Goal: Transaction & Acquisition: Purchase product/service

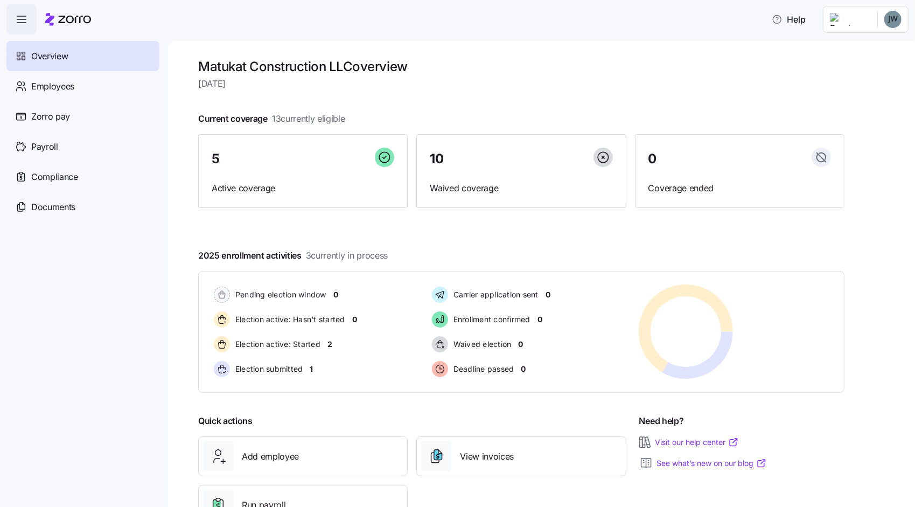
click at [901, 24] on html "Help Overview Employees Zorro pay Payroll Compliance Documents Matukat Construc…" at bounding box center [457, 250] width 915 height 501
click at [886, 52] on div "Personal view" at bounding box center [861, 49] width 64 height 12
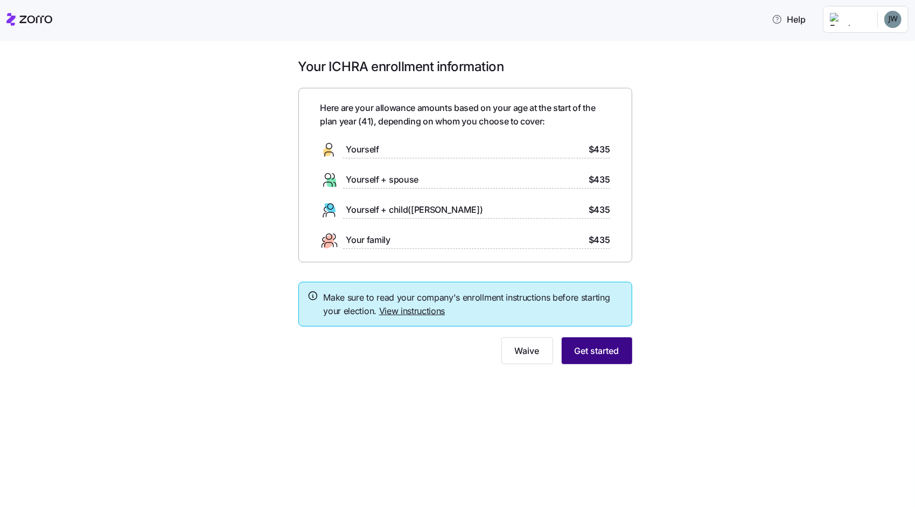
click at [593, 348] on button "Get started" at bounding box center [597, 350] width 71 height 27
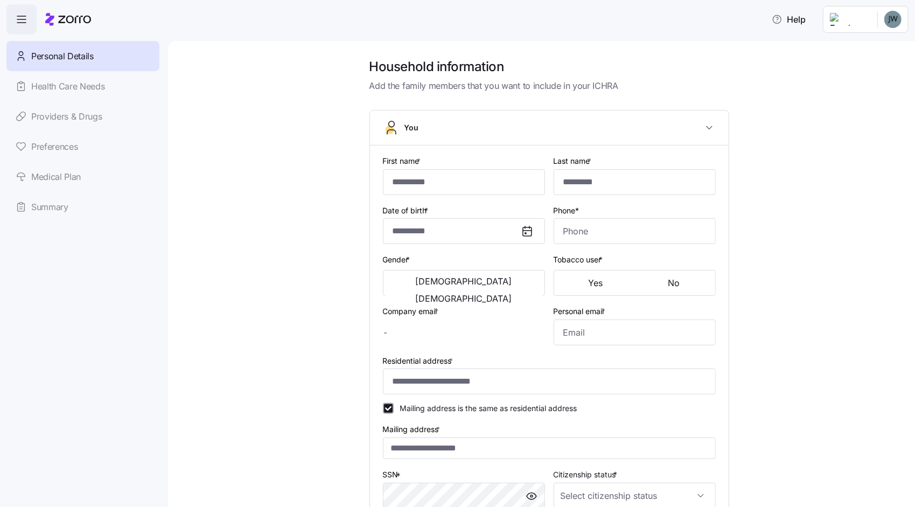
type input "******"
type input "****"
type input "[EMAIL_ADDRESS][DOMAIN_NAME]"
type input "[DOMAIN_NAME][EMAIL_ADDRESS][DOMAIN_NAME]"
type input "**********"
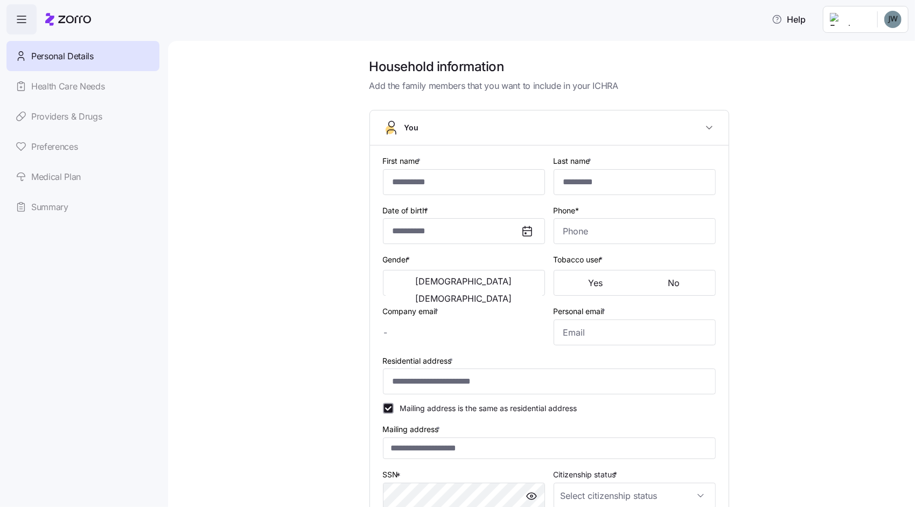
checkbox input "true"
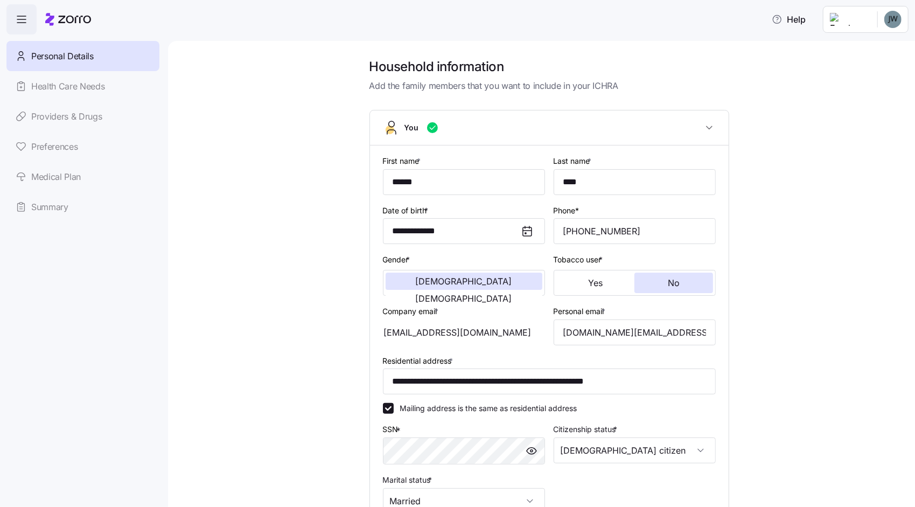
type input "**********"
type input "[PHONE_NUMBER]"
type input "[DEMOGRAPHIC_DATA] citizen"
type input "Married"
click at [424, 177] on input "******" at bounding box center [464, 182] width 162 height 26
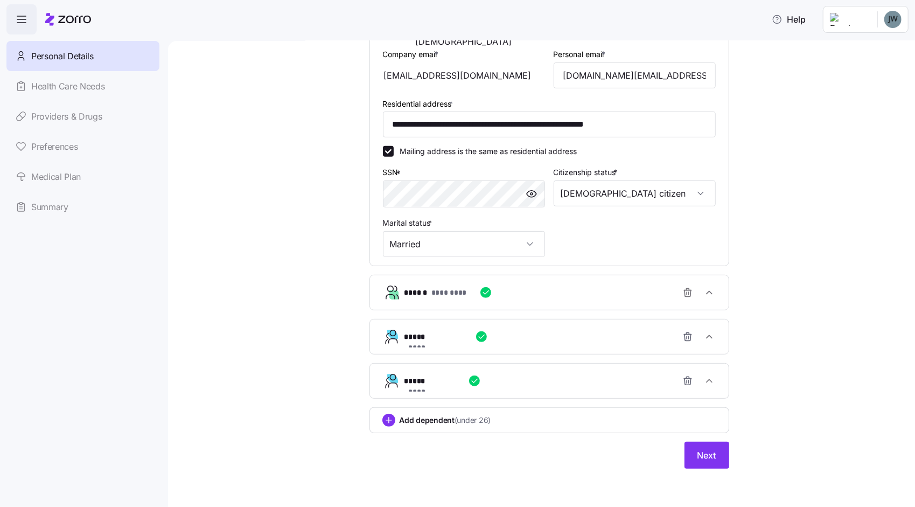
scroll to position [258, 0]
click at [699, 466] on button "Next" at bounding box center [707, 454] width 45 height 27
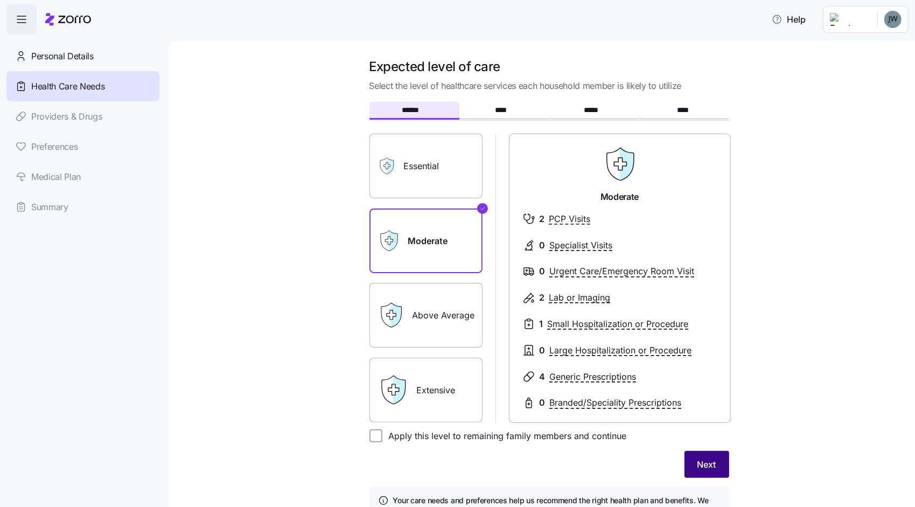
click at [708, 466] on span "Next" at bounding box center [707, 464] width 19 height 13
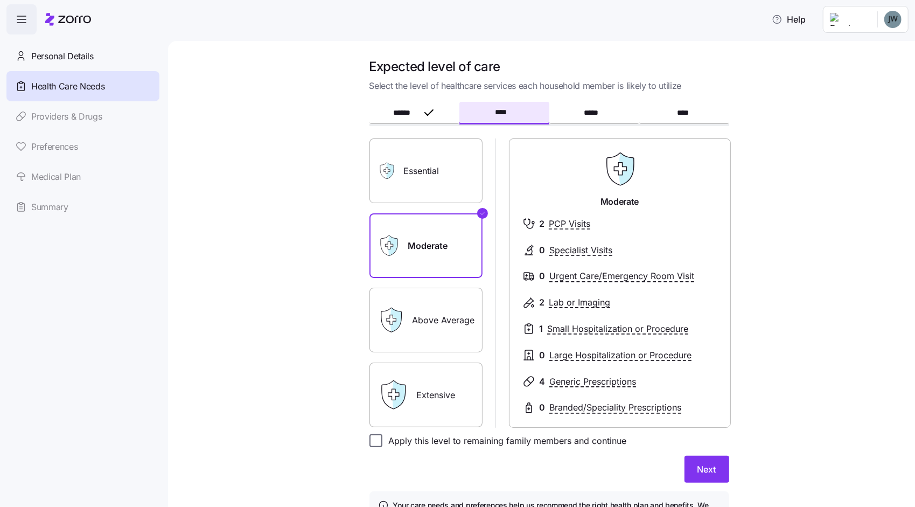
click at [373, 434] on input "Apply this level to remaining family members and continue" at bounding box center [376, 440] width 13 height 13
checkbox input "true"
click at [702, 464] on span "Next" at bounding box center [707, 469] width 19 height 13
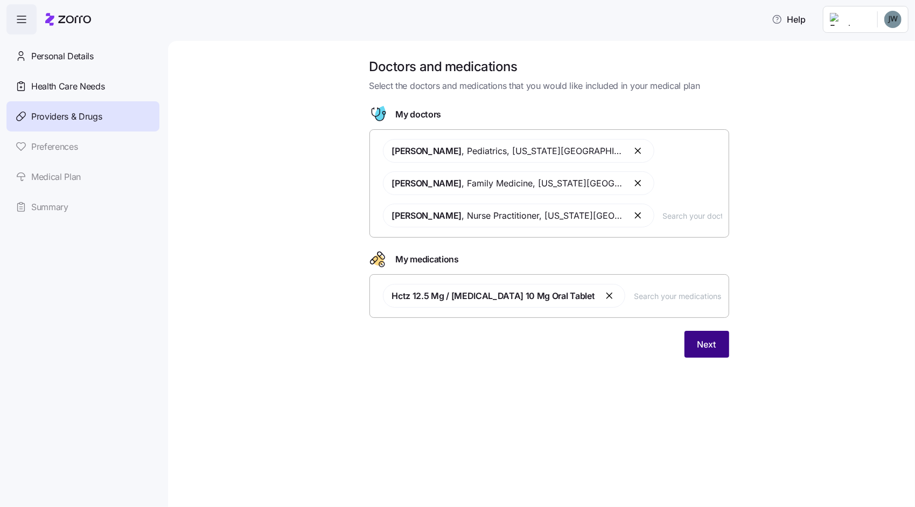
click at [713, 351] on button "Next" at bounding box center [707, 344] width 45 height 27
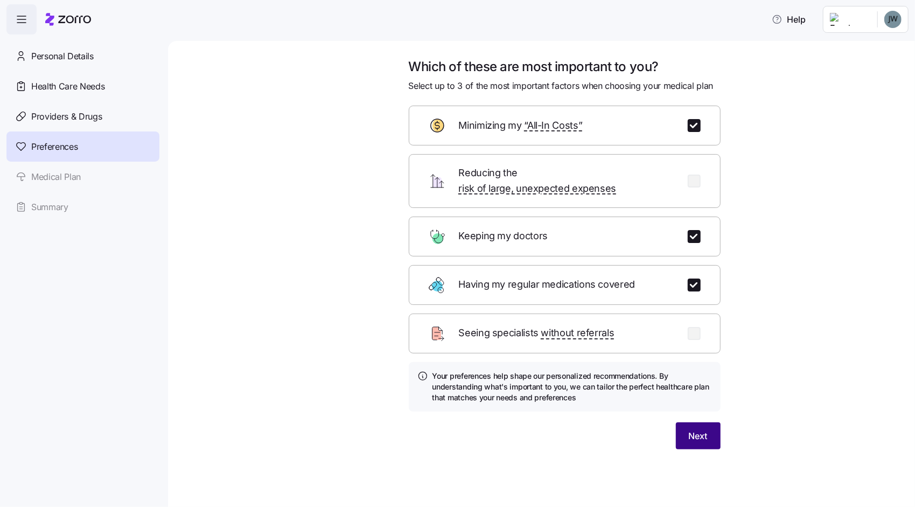
click at [709, 422] on button "Next" at bounding box center [698, 435] width 45 height 27
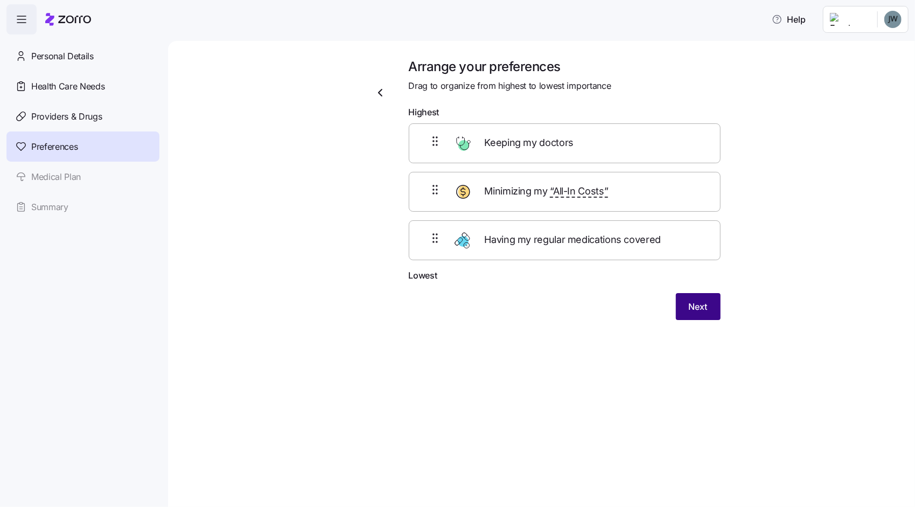
click at [704, 306] on span "Next" at bounding box center [698, 306] width 19 height 13
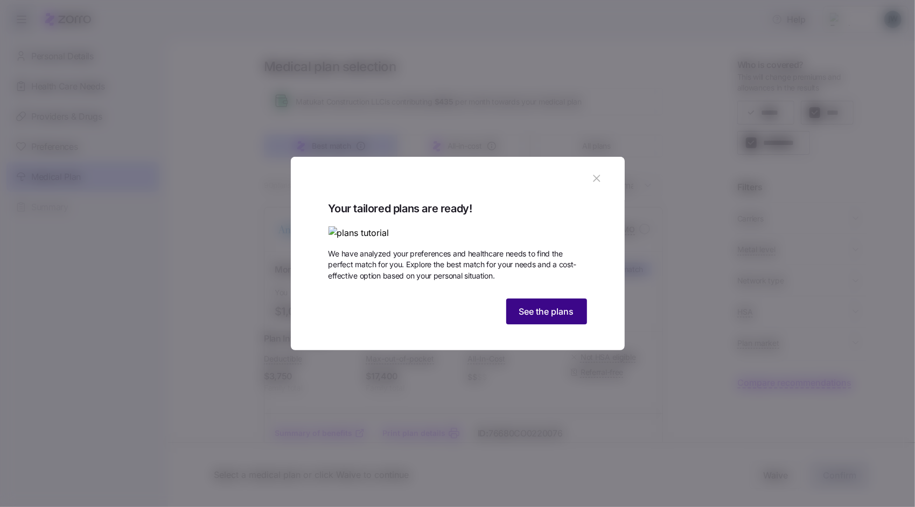
click at [530, 324] on button "See the plans" at bounding box center [546, 312] width 81 height 26
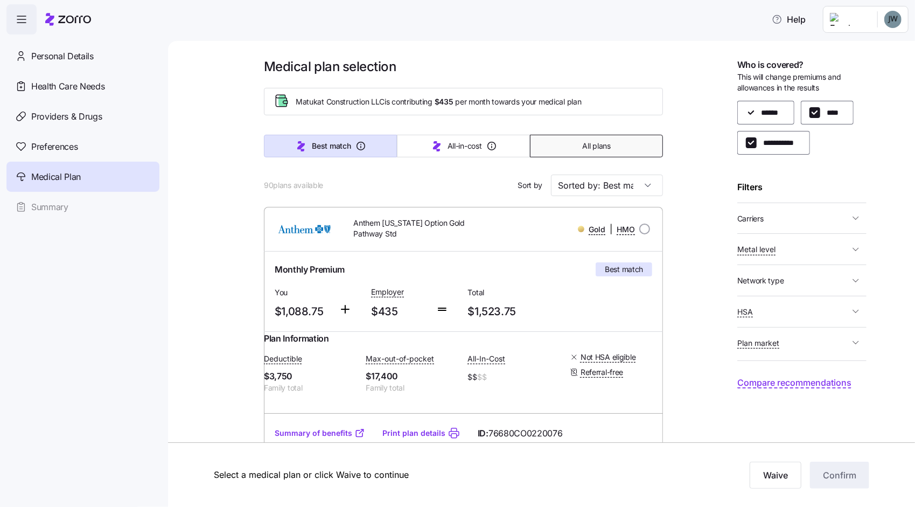
click at [583, 150] on span "All plans" at bounding box center [597, 146] width 28 height 11
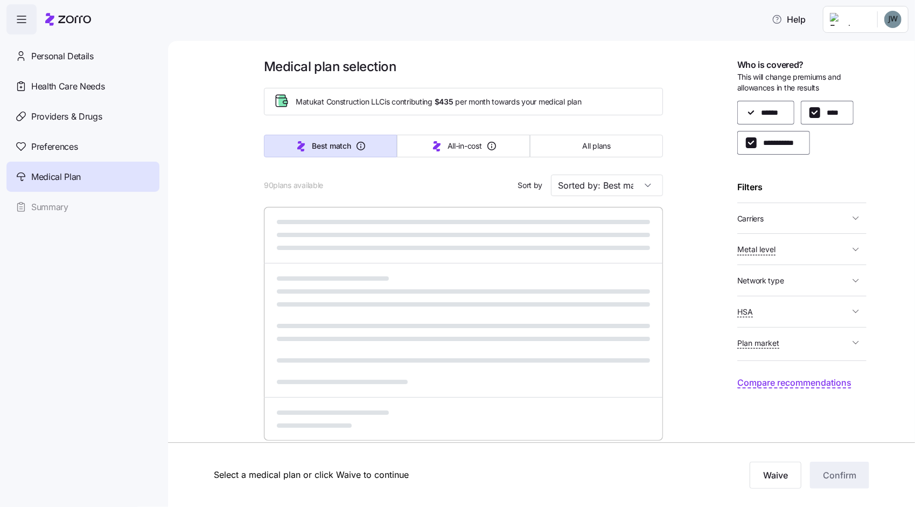
type input "Sorted by: Premium"
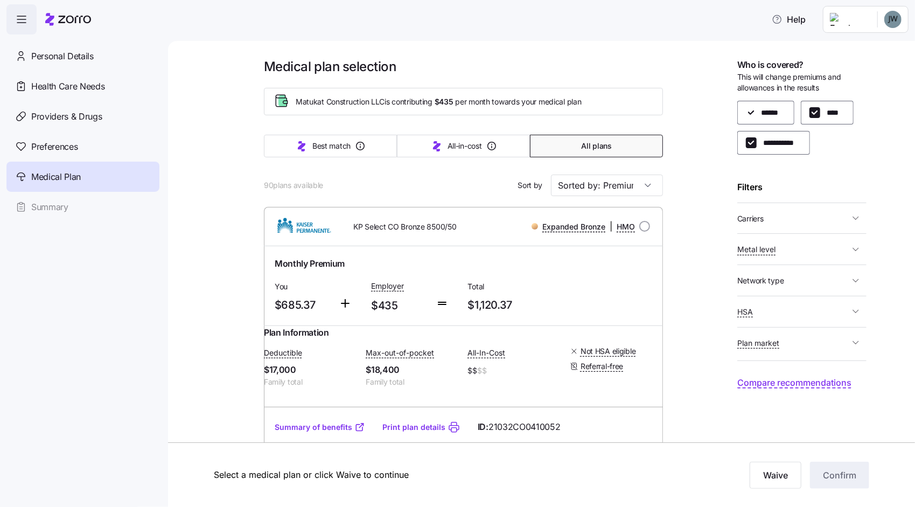
click at [846, 216] on span "Carriers" at bounding box center [794, 218] width 112 height 13
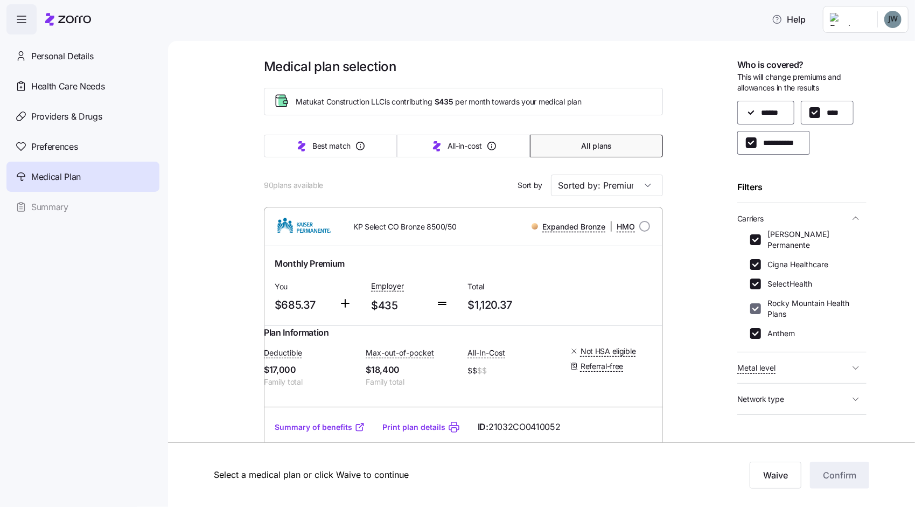
click at [759, 303] on input "Rocky Mountain Health Plans" at bounding box center [756, 308] width 11 height 11
checkbox input "false"
click at [759, 279] on input "SelectHealth" at bounding box center [756, 284] width 11 height 11
checkbox input "false"
click at [758, 234] on input "[PERSON_NAME] Permanente" at bounding box center [756, 239] width 11 height 11
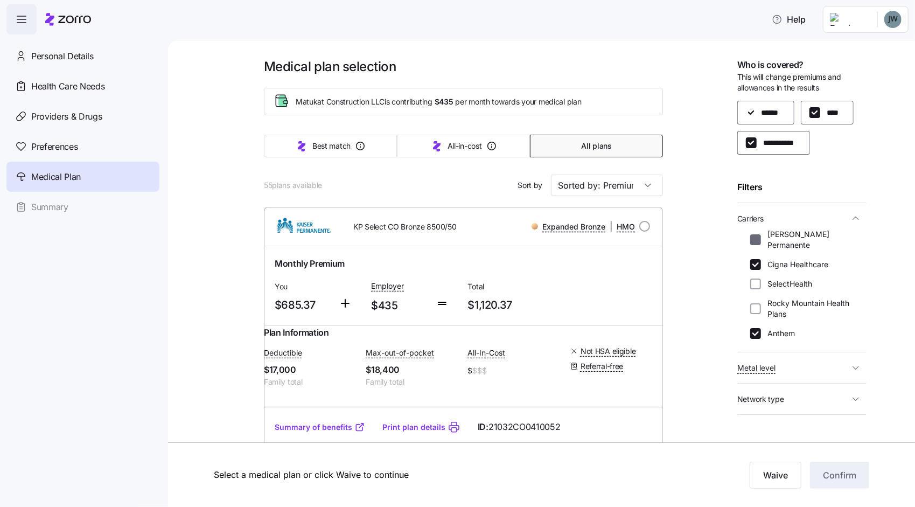
checkbox input "false"
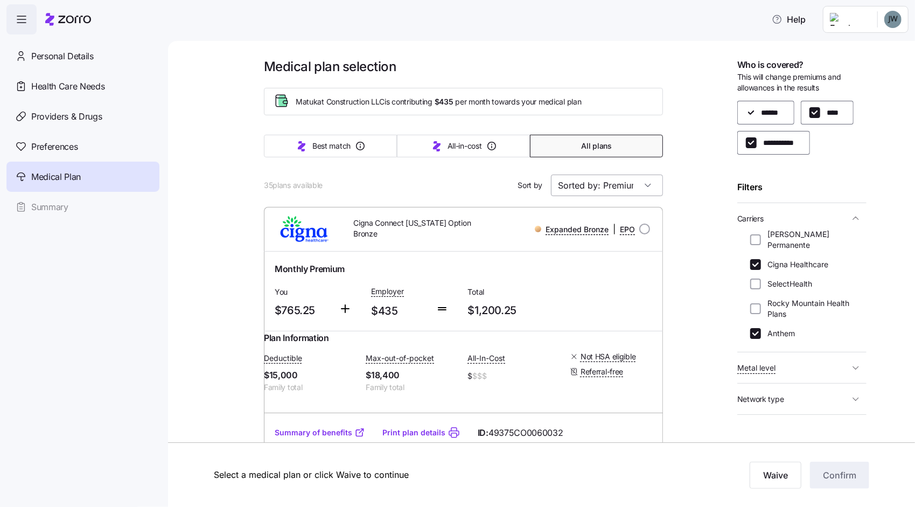
click at [622, 190] on input "Sorted by: Premium" at bounding box center [607, 186] width 112 height 22
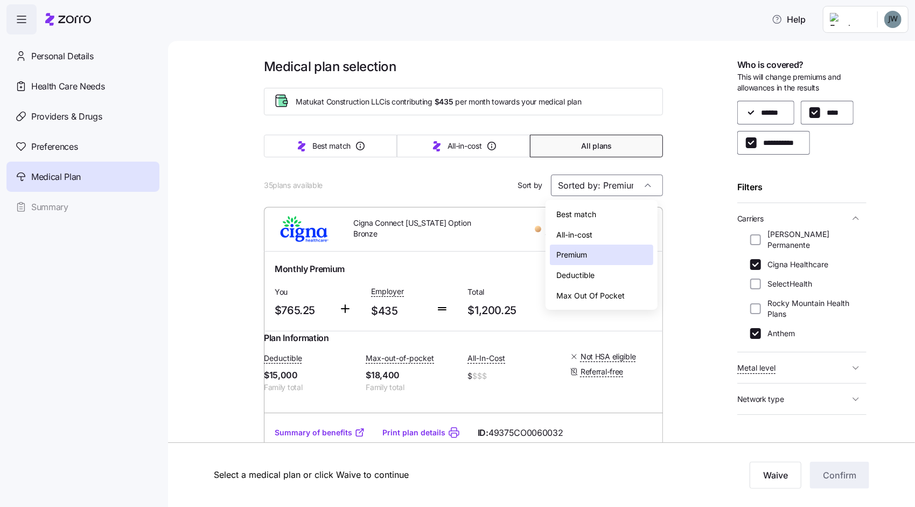
click at [591, 269] on div "Deductible" at bounding box center [601, 275] width 103 height 20
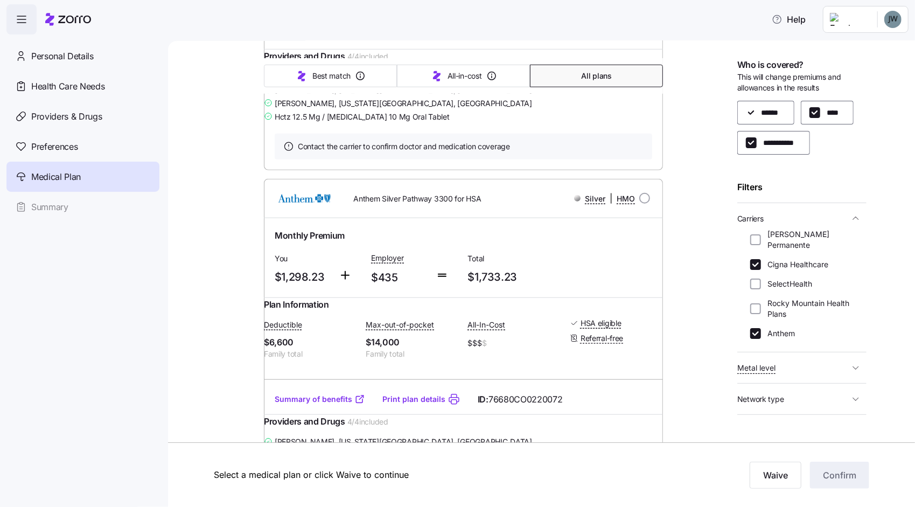
scroll to position [3341, 0]
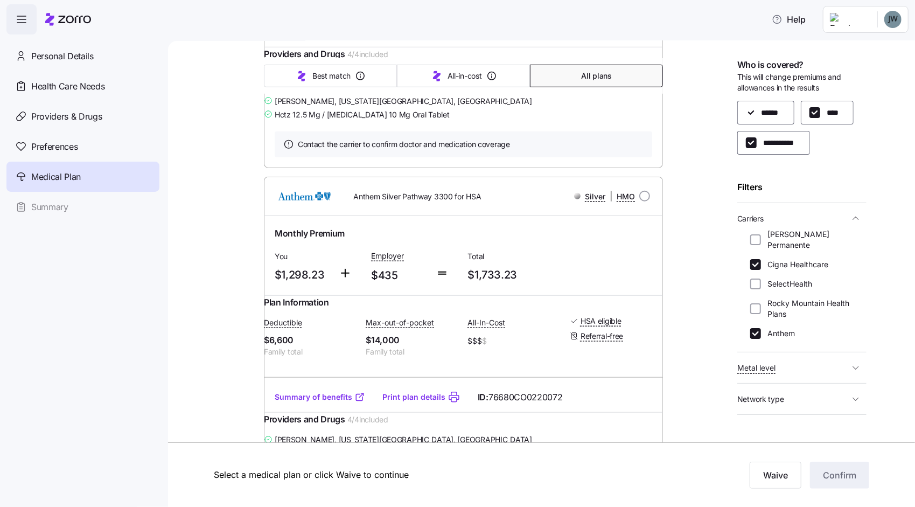
click at [327, 37] on link "Summary of benefits" at bounding box center [320, 31] width 91 height 11
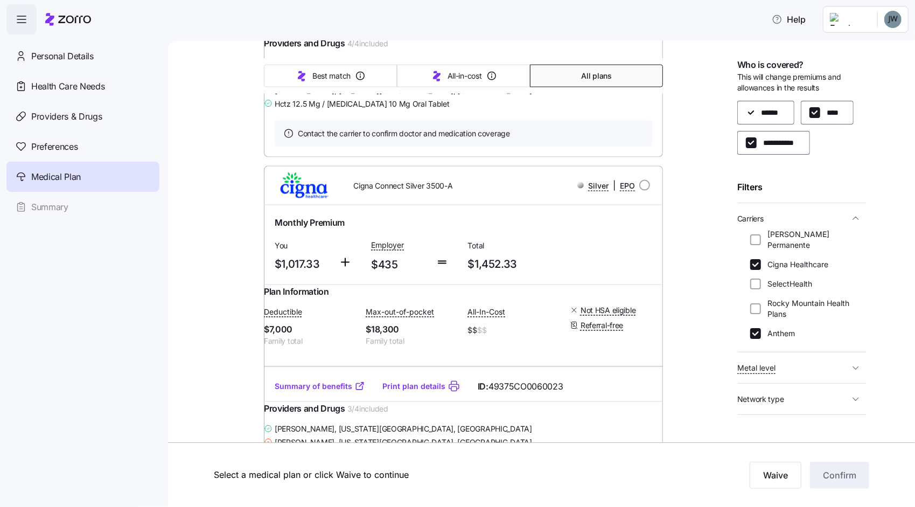
scroll to position [3718, 0]
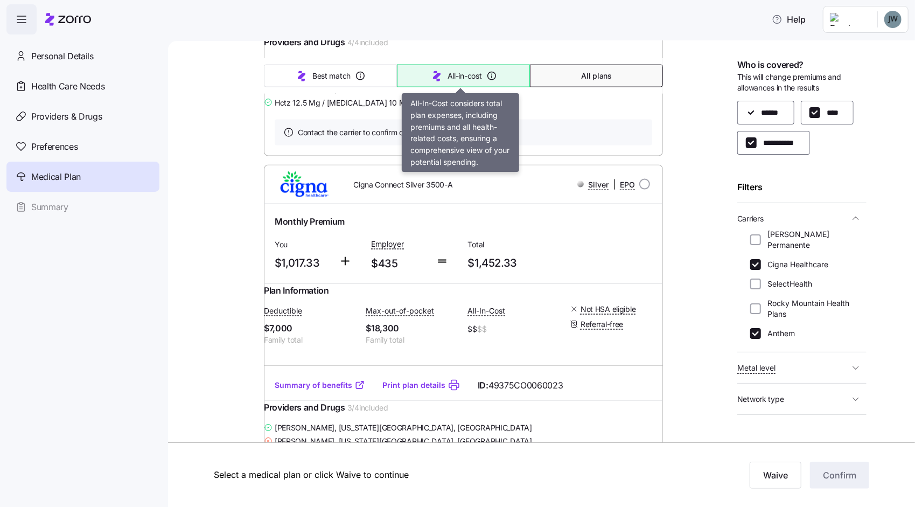
click at [456, 68] on button "All-in-cost" at bounding box center [463, 76] width 133 height 23
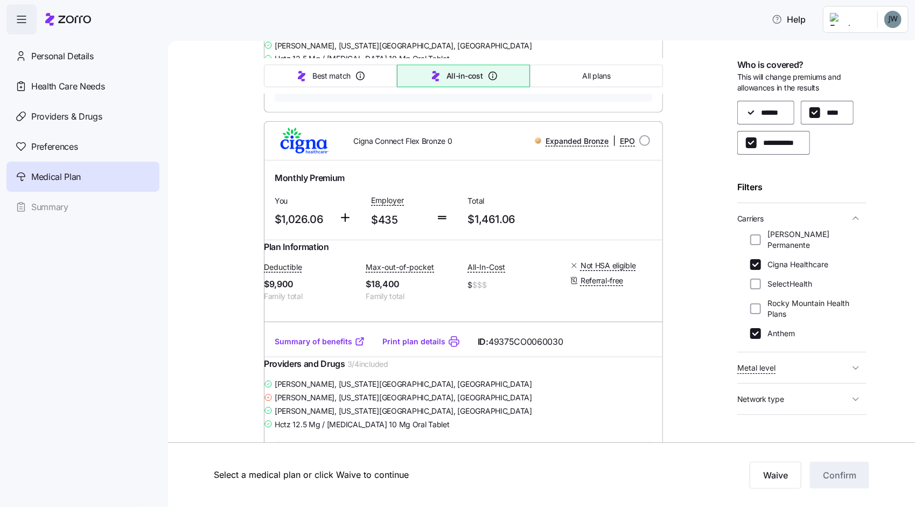
type input "Sorted by: All-in-cost"
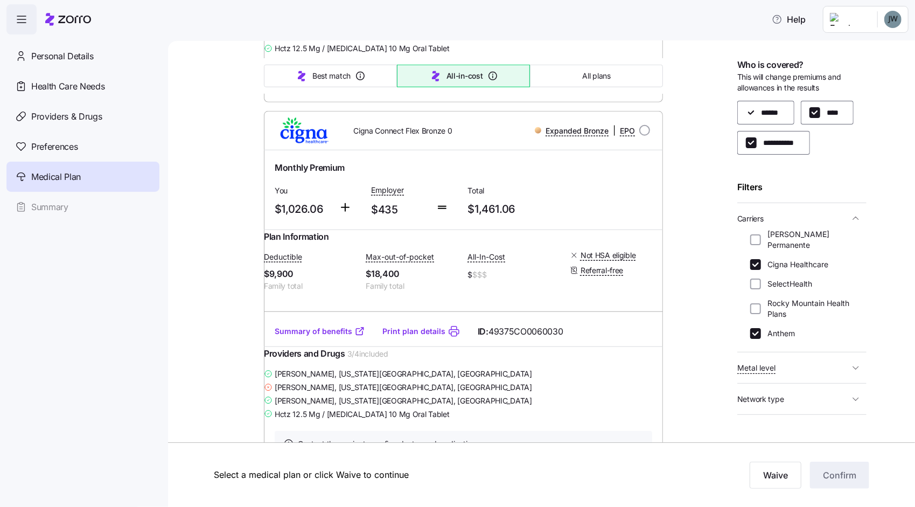
scroll to position [0, 0]
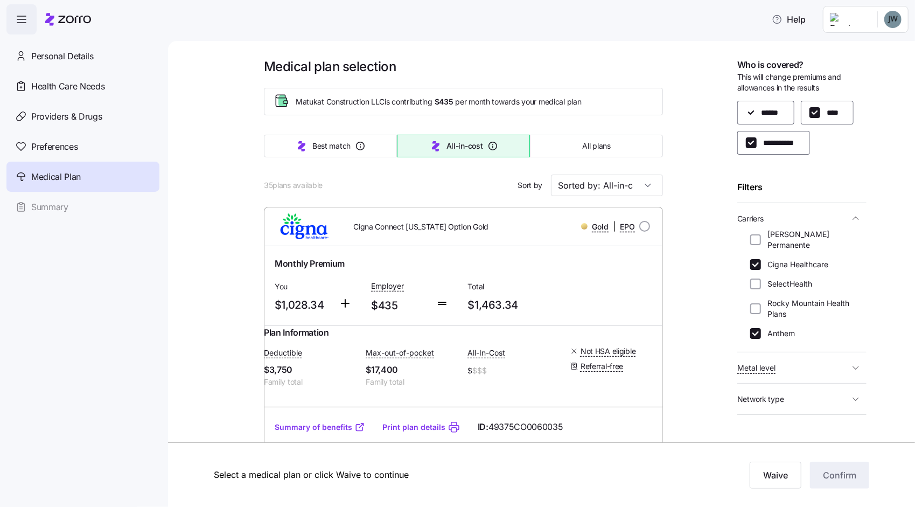
drag, startPoint x: 752, startPoint y: 253, endPoint x: 732, endPoint y: 255, distance: 20.1
click at [752, 259] on input "Cigna Healthcare" at bounding box center [756, 264] width 11 height 11
checkbox input "false"
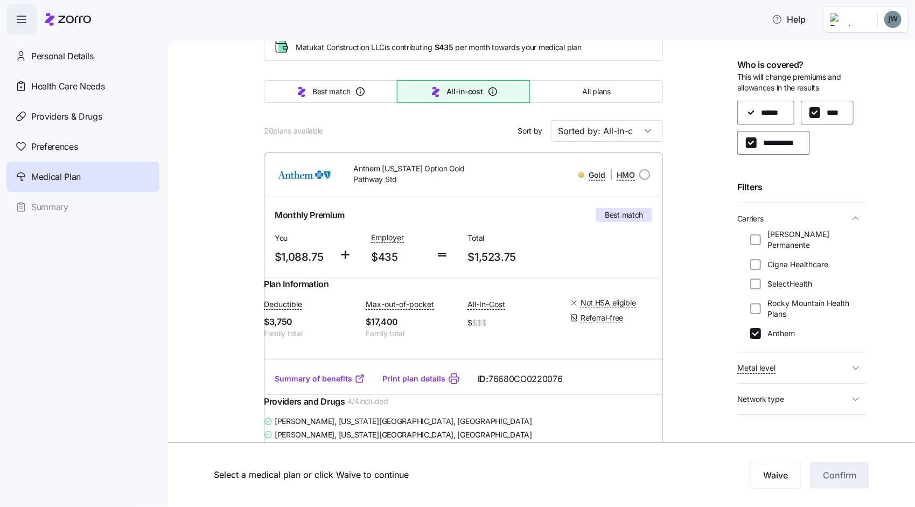
scroll to position [54, 0]
click at [371, 181] on span "Anthem [US_STATE] Option Gold Pathway Std" at bounding box center [422, 175] width 138 height 22
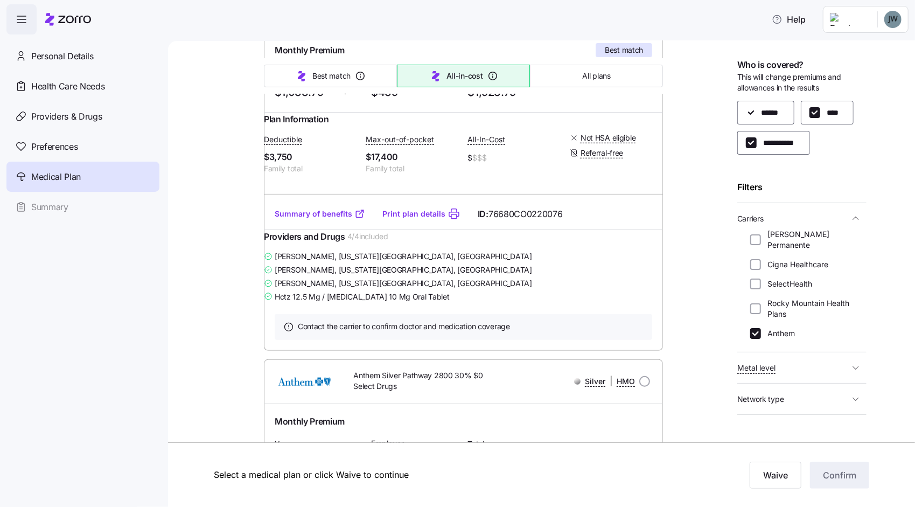
scroll to position [216, 0]
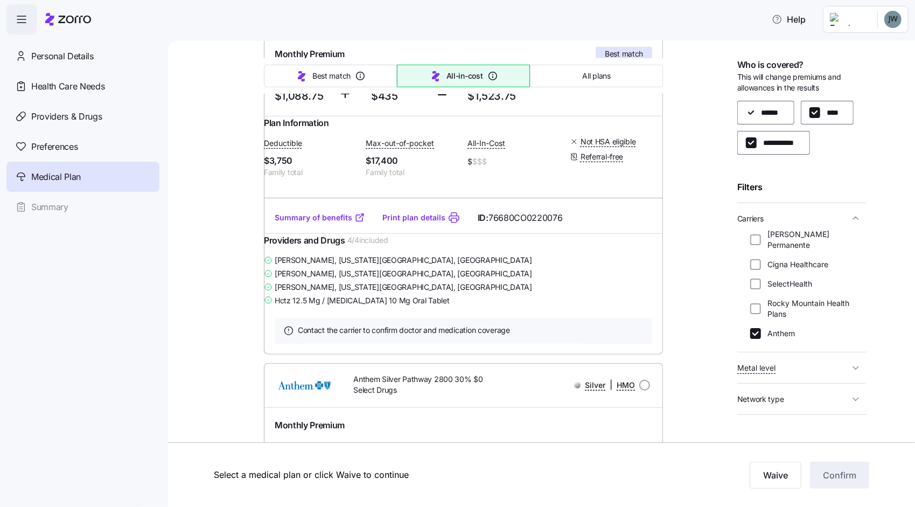
click at [323, 223] on link "Summary of benefits" at bounding box center [320, 217] width 91 height 11
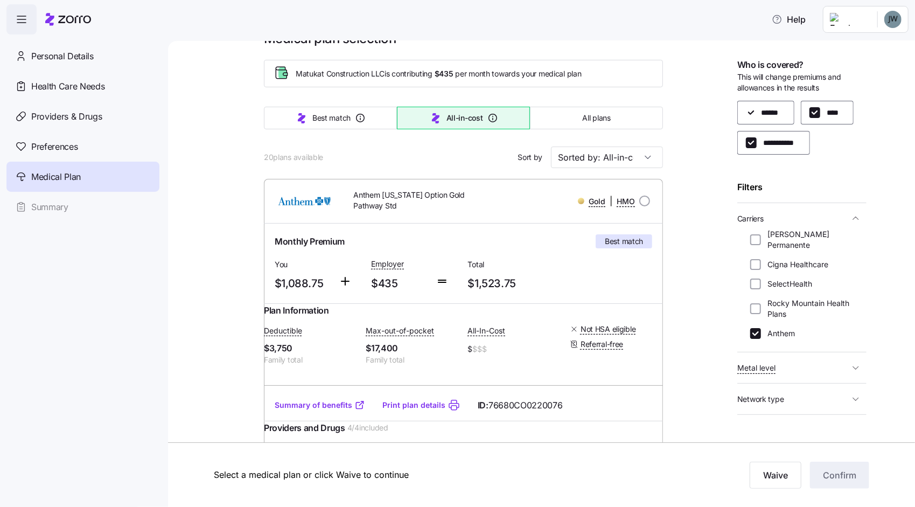
scroll to position [0, 0]
